Goal: Obtain resource: Download file/media

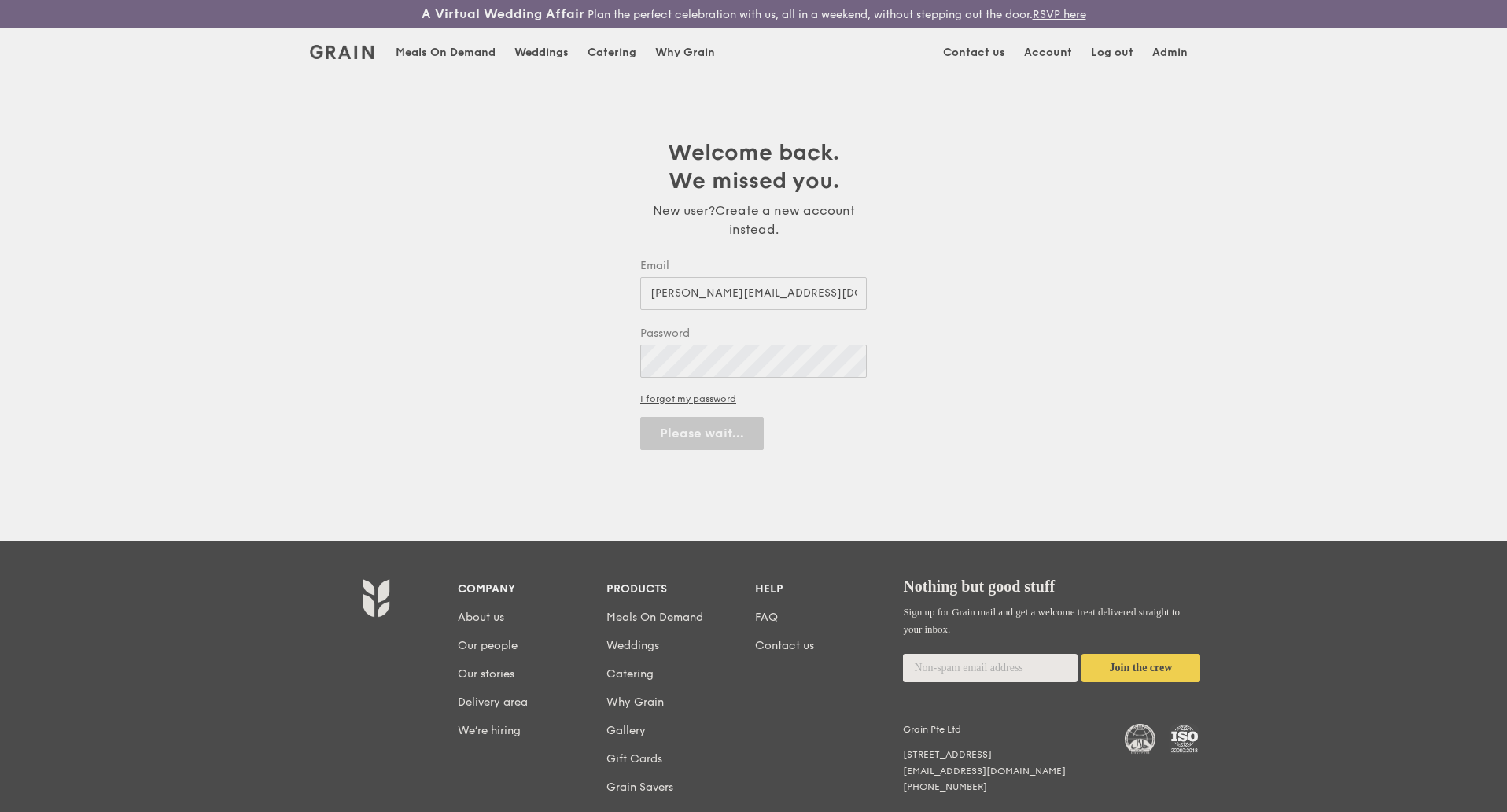
select select "100"
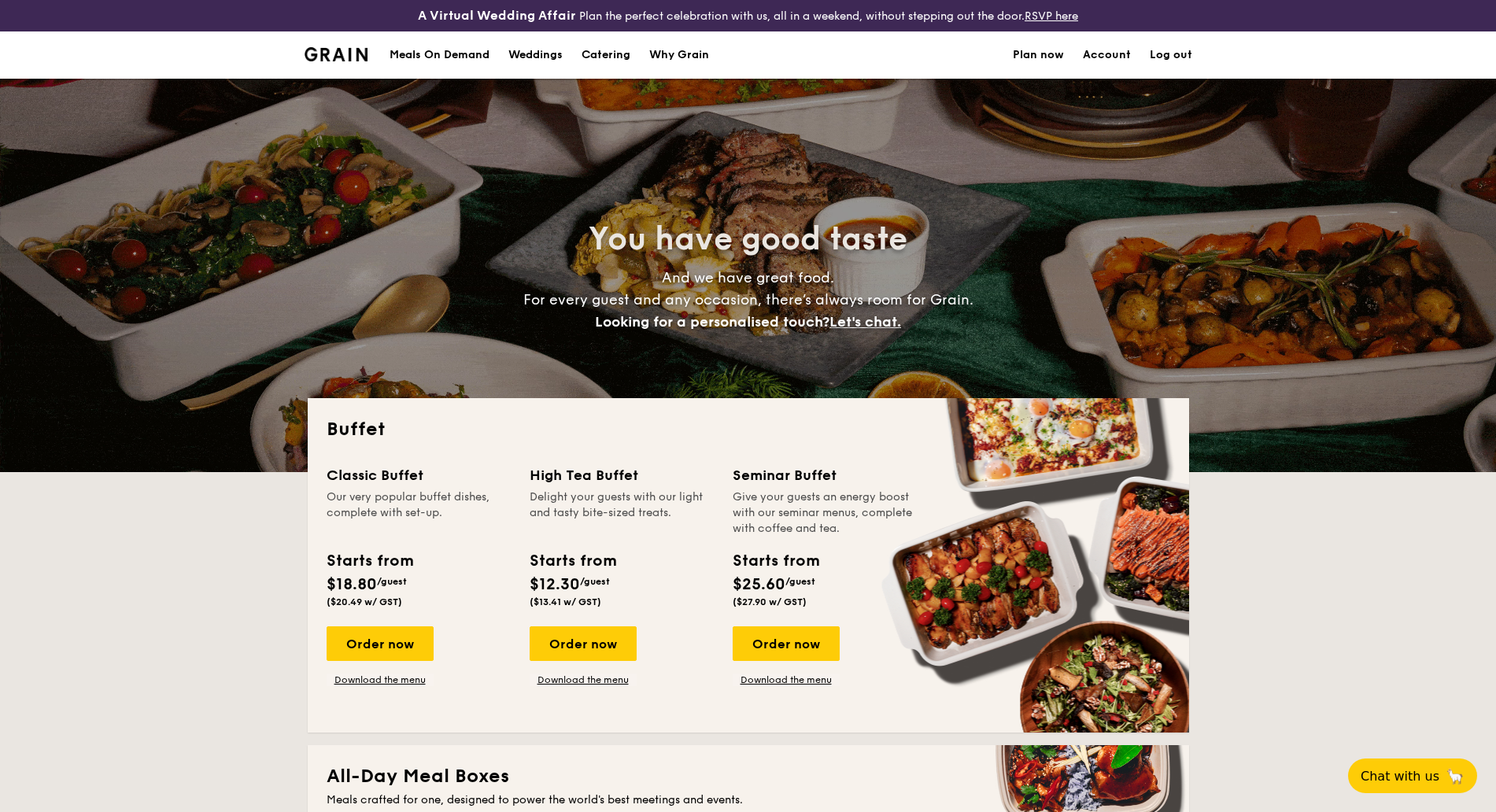
select select
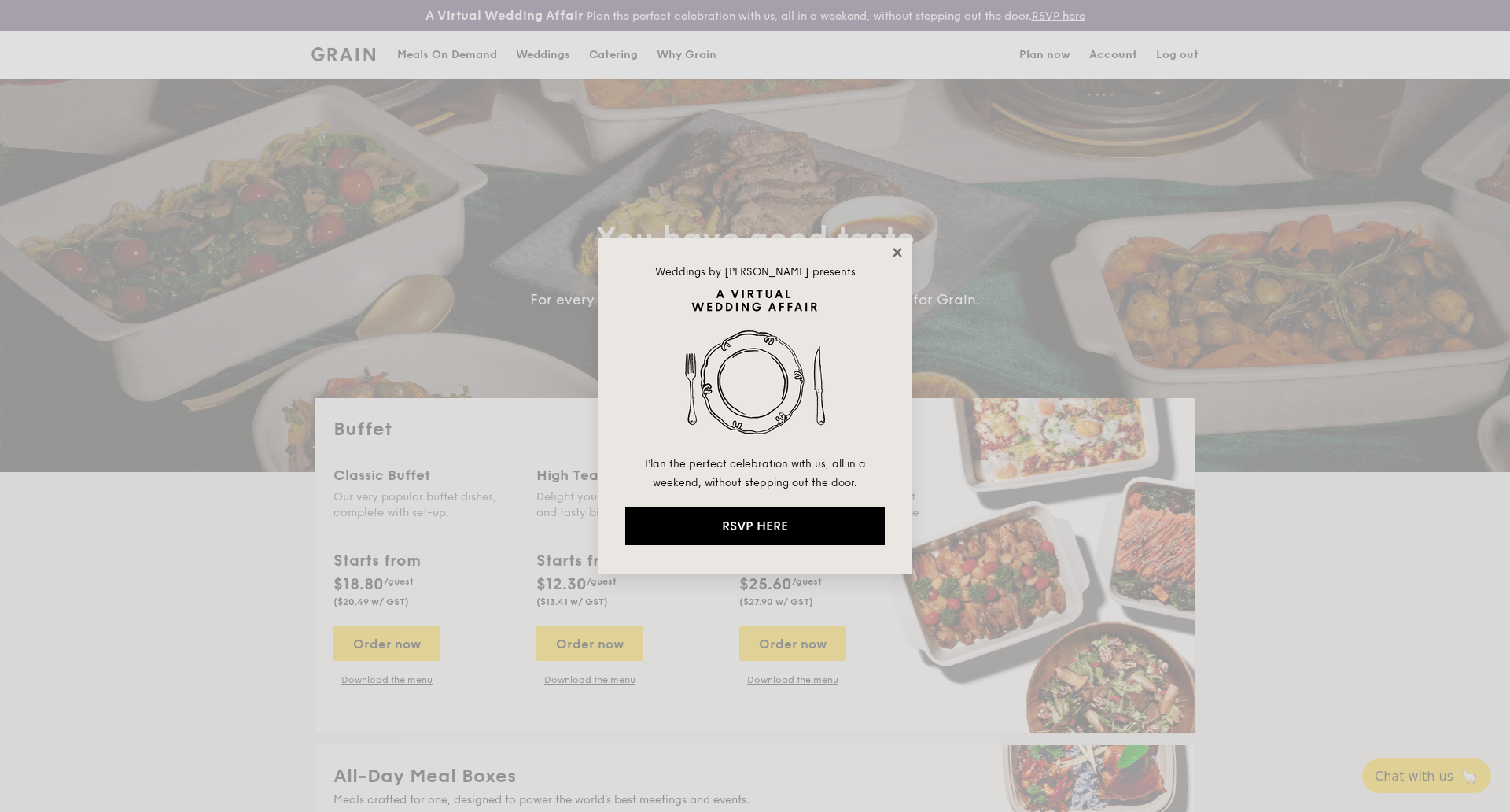
click at [895, 253] on icon at bounding box center [897, 253] width 15 height 15
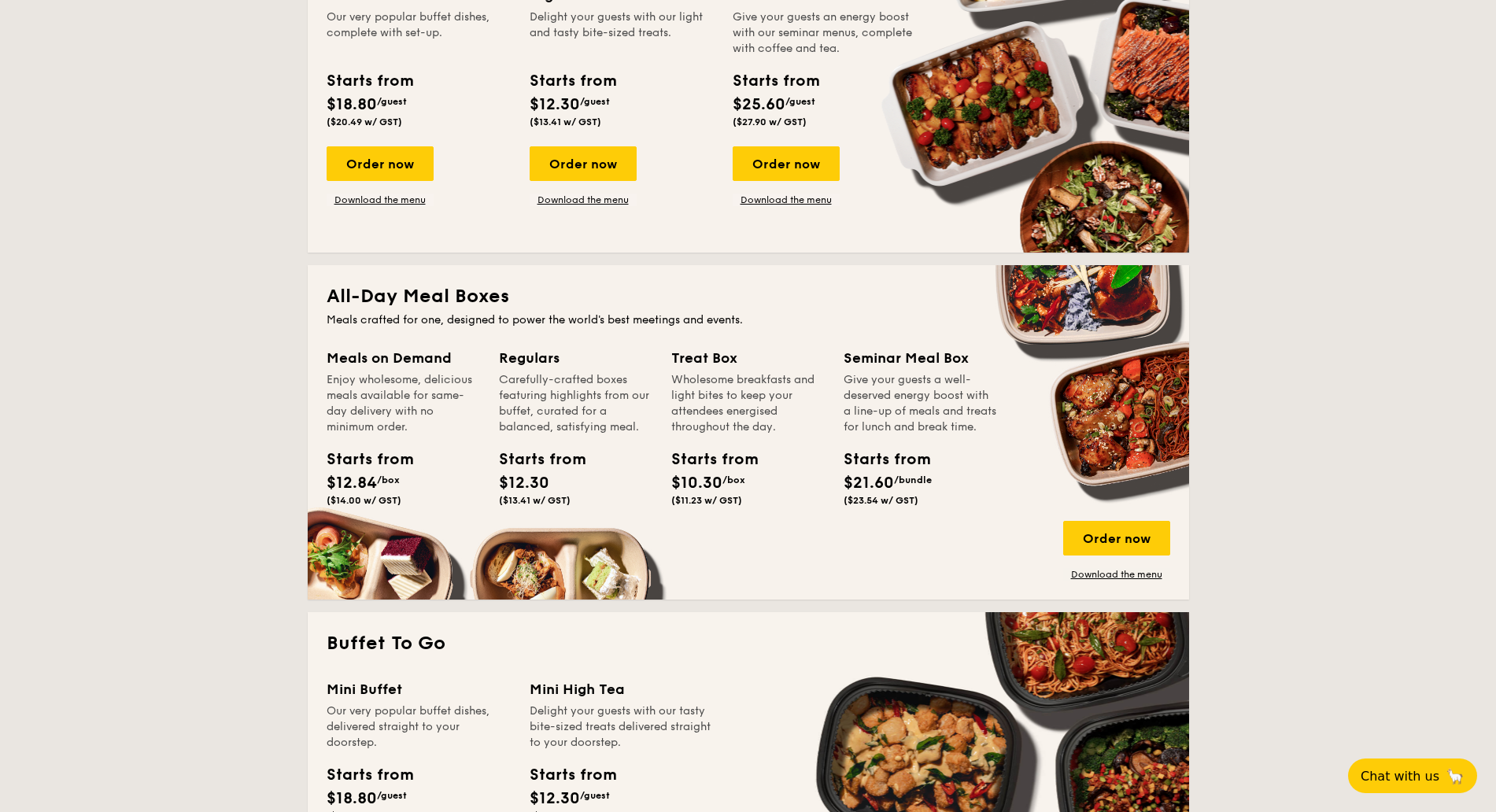
scroll to position [492, 0]
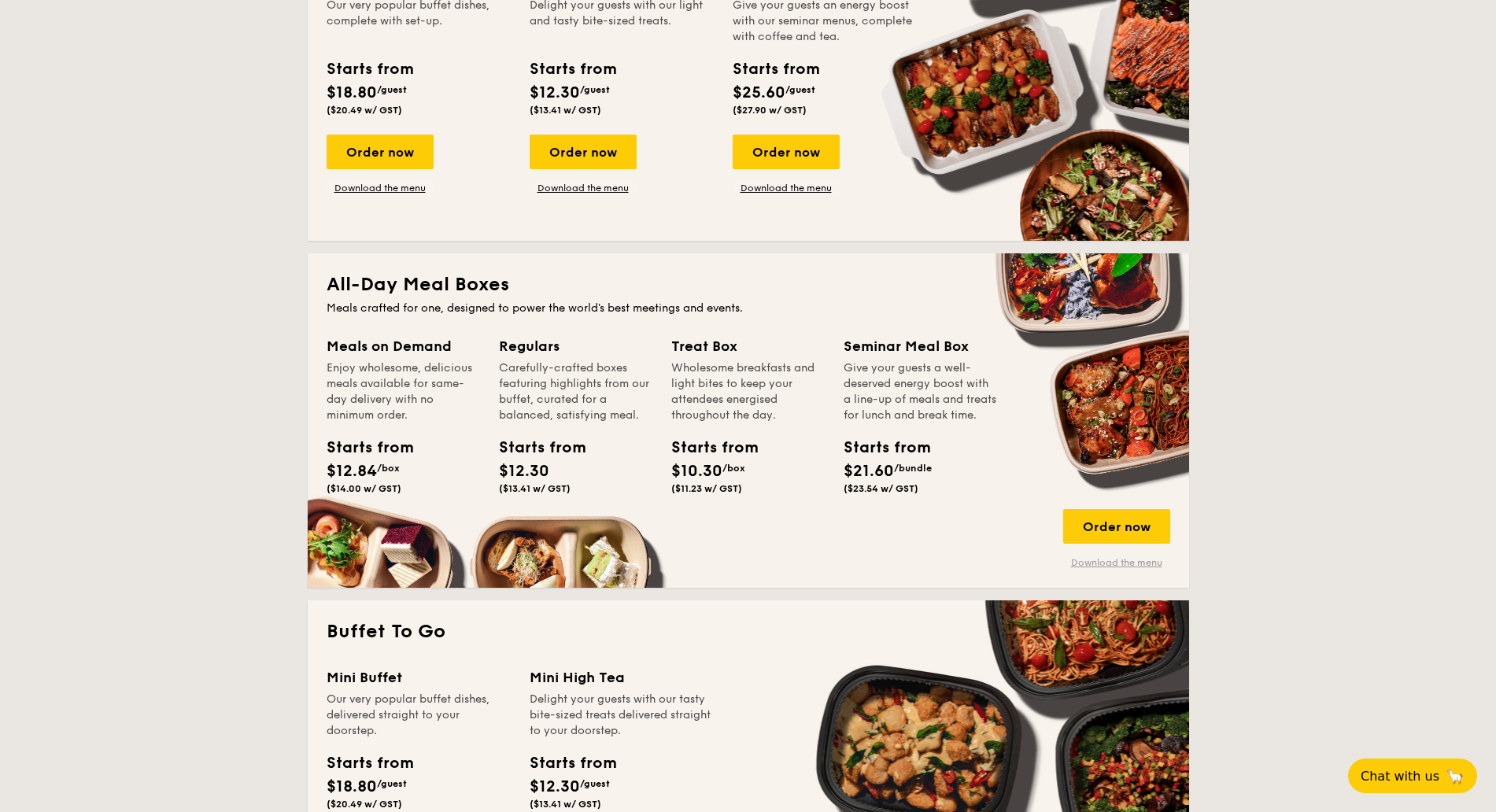
click at [1140, 565] on link "Download the menu" at bounding box center [1116, 562] width 107 height 13
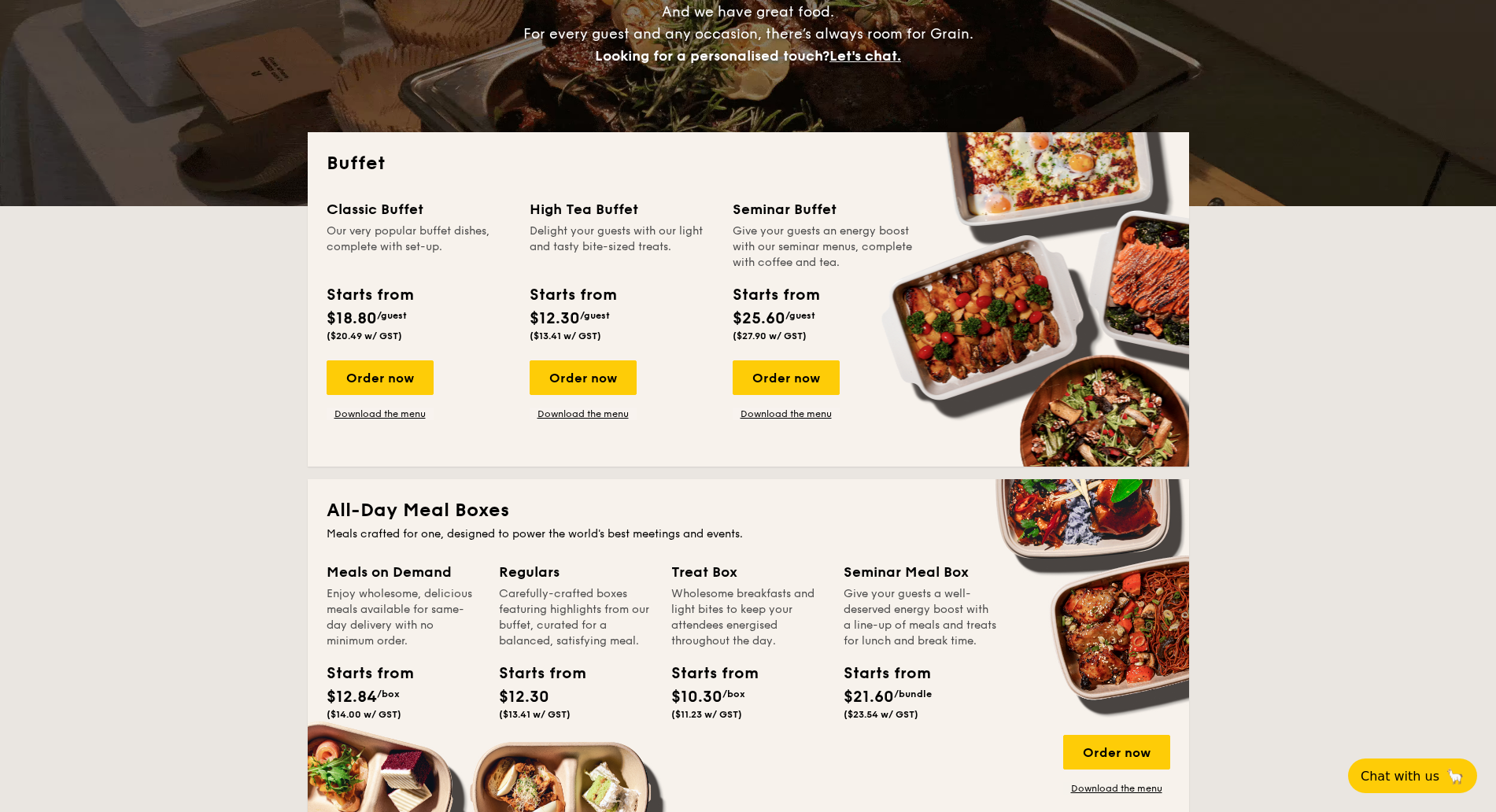
scroll to position [295, 0]
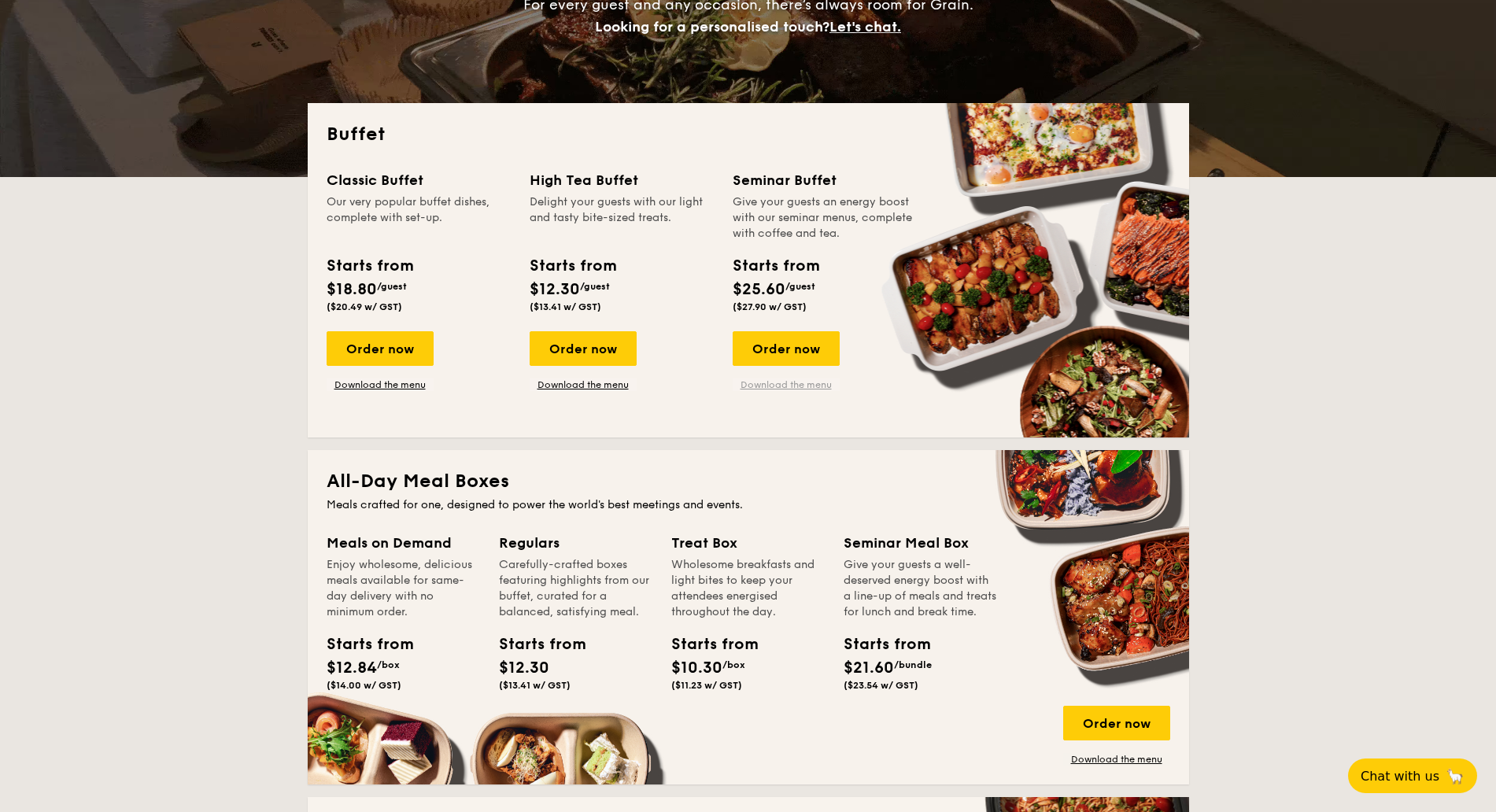
click at [800, 383] on link "Download the menu" at bounding box center [786, 384] width 107 height 13
